Goal: Find contact information: Find contact information

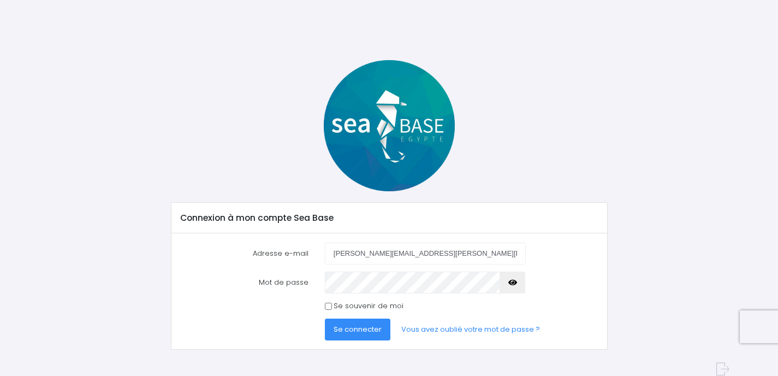
click at [354, 329] on span "Se connecter" at bounding box center [357, 329] width 48 height 10
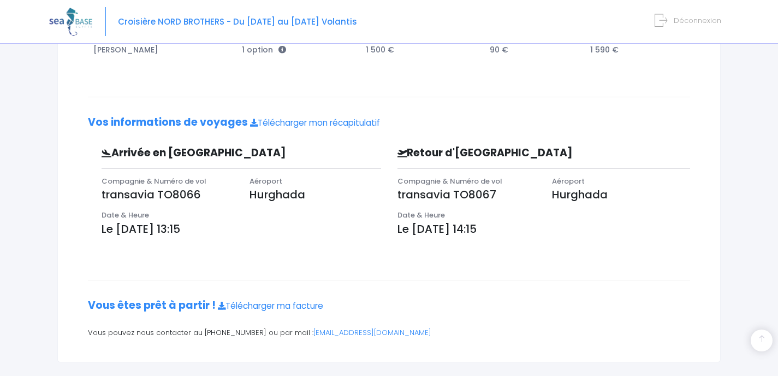
scroll to position [254, 0]
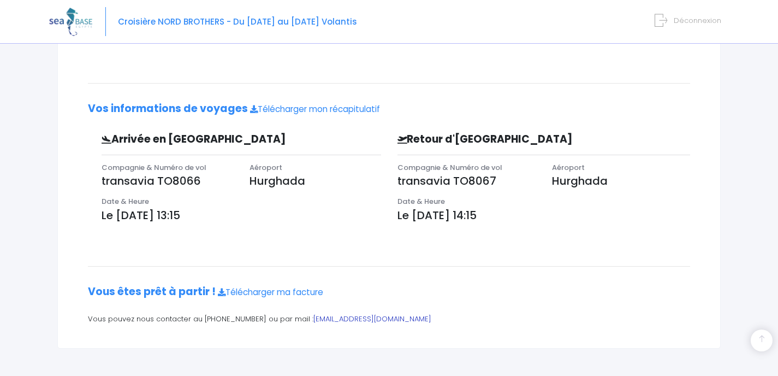
click at [348, 319] on link "[EMAIL_ADDRESS][DOMAIN_NAME]" at bounding box center [372, 318] width 118 height 10
drag, startPoint x: 401, startPoint y: 314, endPoint x: 295, endPoint y: 317, distance: 106.5
click at [295, 317] on p "Vous pouvez nous contacter au [PHONE_NUMBER] ou par mail : [EMAIL_ADDRESS][DOMA…" at bounding box center [389, 318] width 602 height 11
copy link "[EMAIL_ADDRESS][DOMAIN_NAME]"
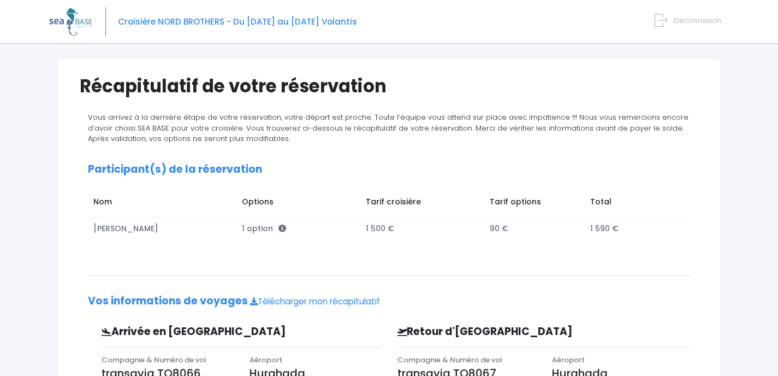
scroll to position [0, 0]
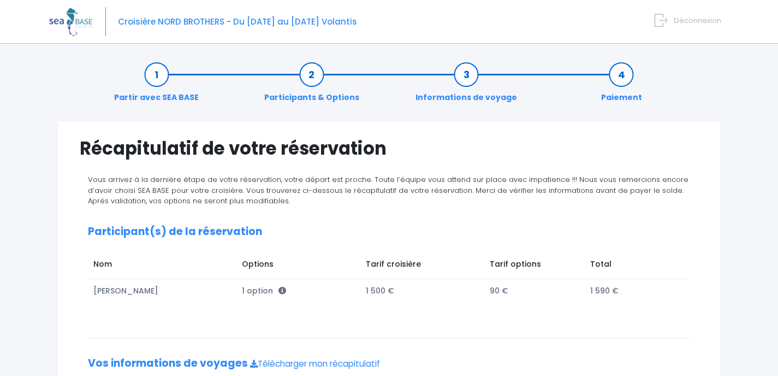
click at [363, 21] on div "Croisière NORD BROTHERS - Du [DATE] au [DATE] Volantis Déconnexion" at bounding box center [380, 22] width 663 height 44
copy div "Croisière NORD BROTHERS - Du [DATE] au [DATE] Volantis"
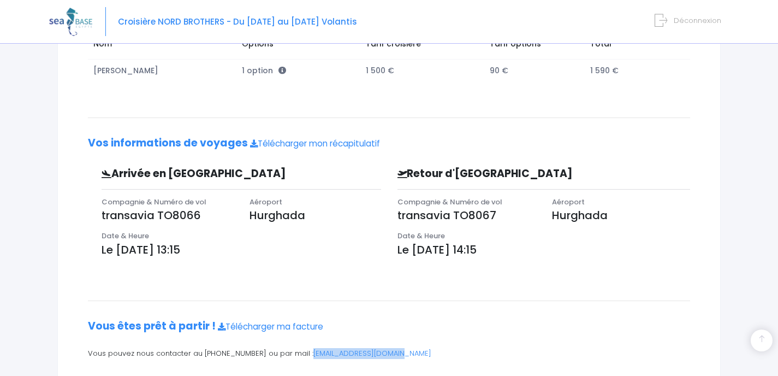
scroll to position [254, 0]
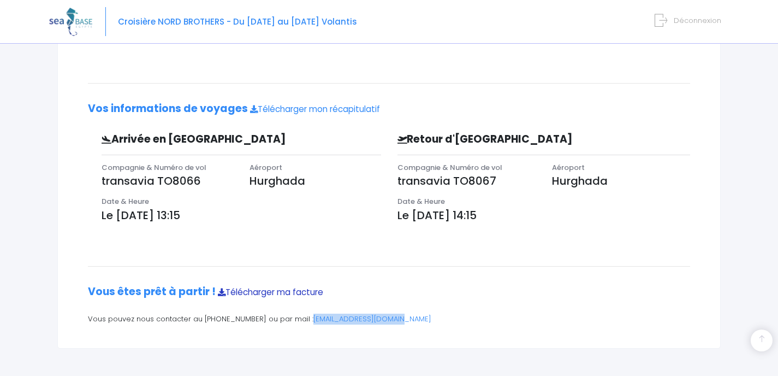
click at [276, 290] on link "Télécharger ma facture" at bounding box center [270, 291] width 105 height 11
